Goal: Task Accomplishment & Management: Use online tool/utility

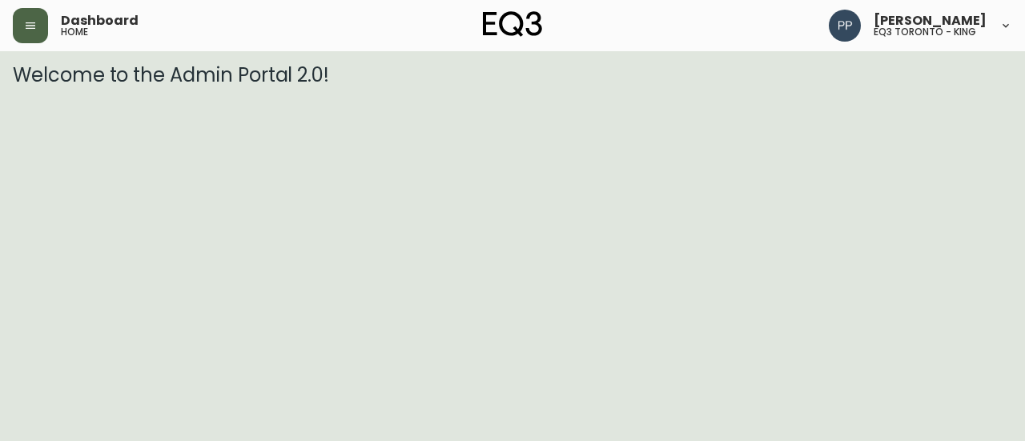
click at [31, 19] on icon "button" at bounding box center [30, 25] width 13 height 13
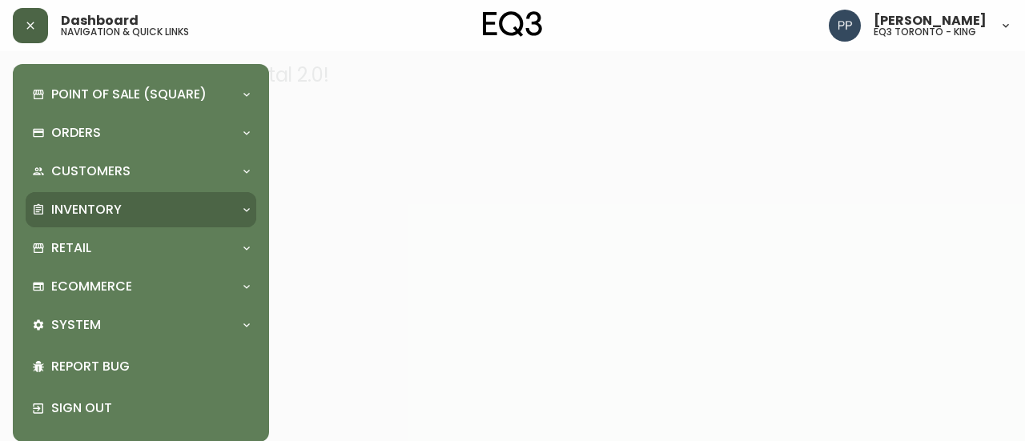
click at [105, 206] on p "Inventory" at bounding box center [86, 210] width 70 height 18
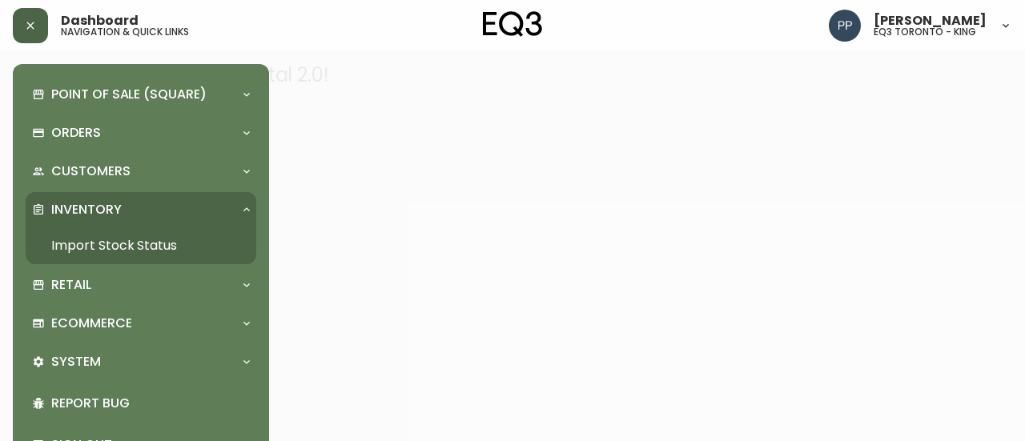
click at [139, 246] on link "Import Stock Status" at bounding box center [141, 245] width 231 height 37
